Goal: Information Seeking & Learning: Check status

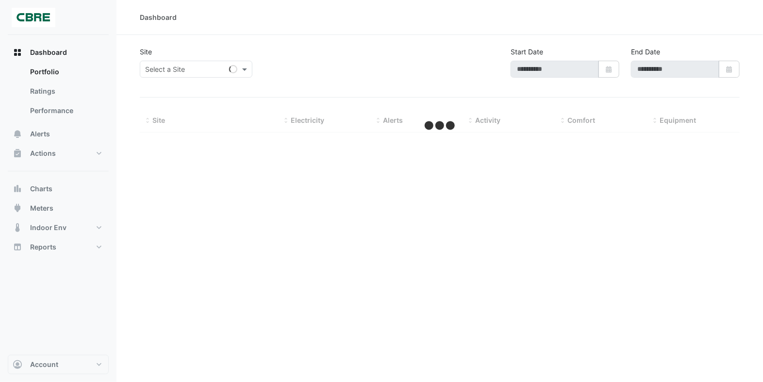
type input "**********"
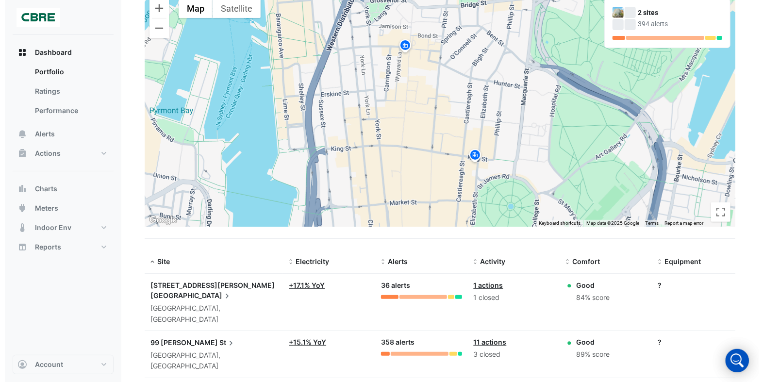
scroll to position [111, 0]
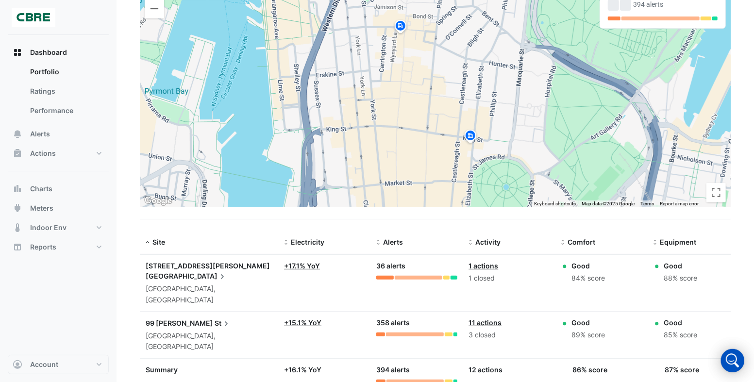
click at [184, 319] on span "99 [PERSON_NAME]" at bounding box center [179, 323] width 67 height 8
click at [215, 318] on span "St" at bounding box center [223, 323] width 17 height 11
click at [39, 207] on span "Meters" at bounding box center [41, 208] width 23 height 10
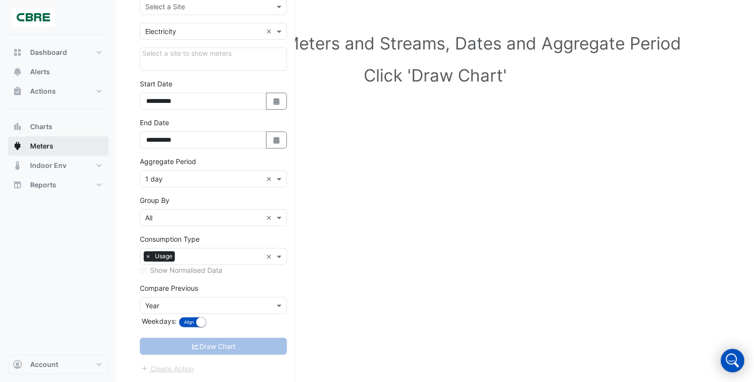
scroll to position [80, 0]
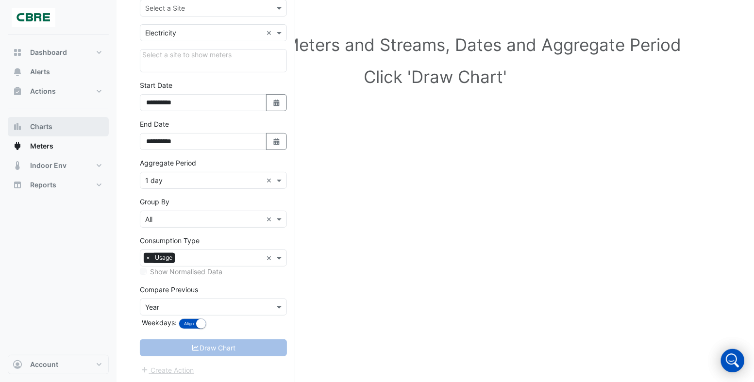
click at [34, 125] on span "Charts" at bounding box center [41, 127] width 22 height 10
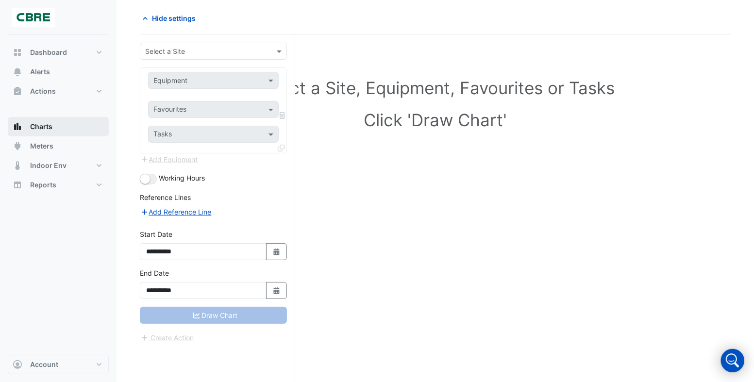
scroll to position [36, 0]
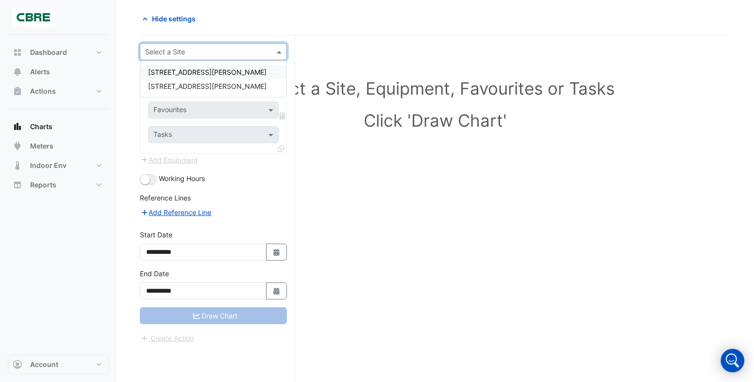
click at [207, 49] on input "text" at bounding box center [203, 52] width 117 height 10
click at [193, 82] on span "[STREET_ADDRESS][PERSON_NAME]" at bounding box center [207, 86] width 118 height 8
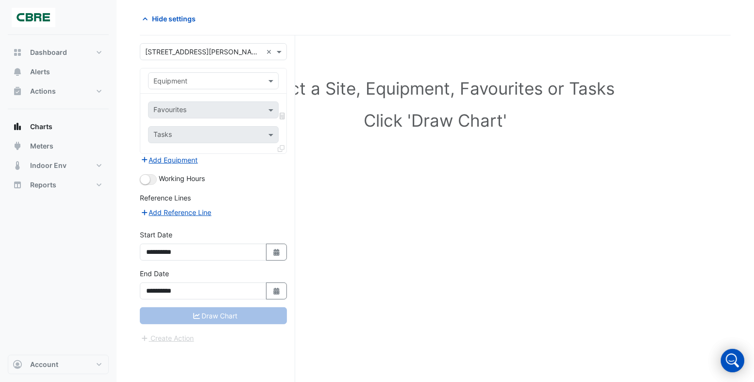
click at [245, 317] on div "Draw Chart" at bounding box center [213, 315] width 147 height 17
click at [150, 181] on button "button" at bounding box center [148, 179] width 17 height 11
click at [265, 130] on div "Tasks" at bounding box center [213, 134] width 131 height 17
click at [78, 188] on button "Reports" at bounding box center [58, 184] width 101 height 19
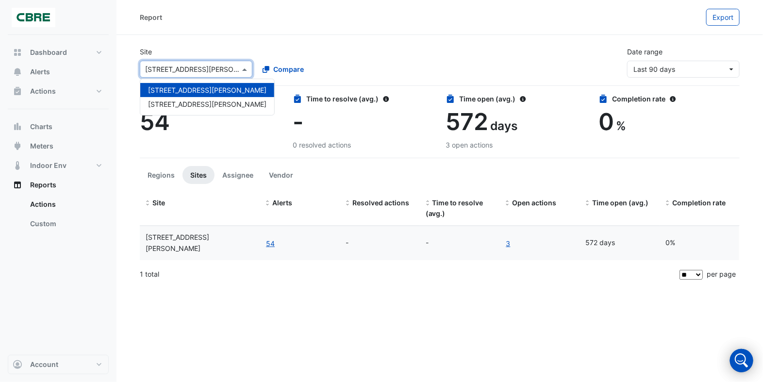
click at [221, 69] on input "text" at bounding box center [186, 70] width 83 height 10
click at [201, 103] on div "[STREET_ADDRESS][PERSON_NAME]" at bounding box center [207, 104] width 134 height 14
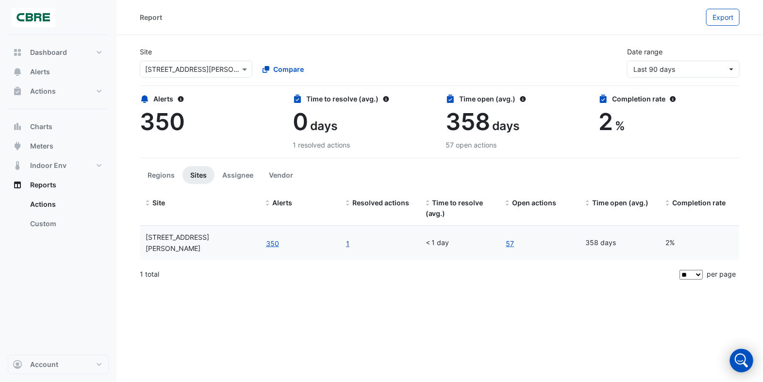
click at [347, 238] on link "1" at bounding box center [348, 243] width 4 height 11
